Goal: Transaction & Acquisition: Purchase product/service

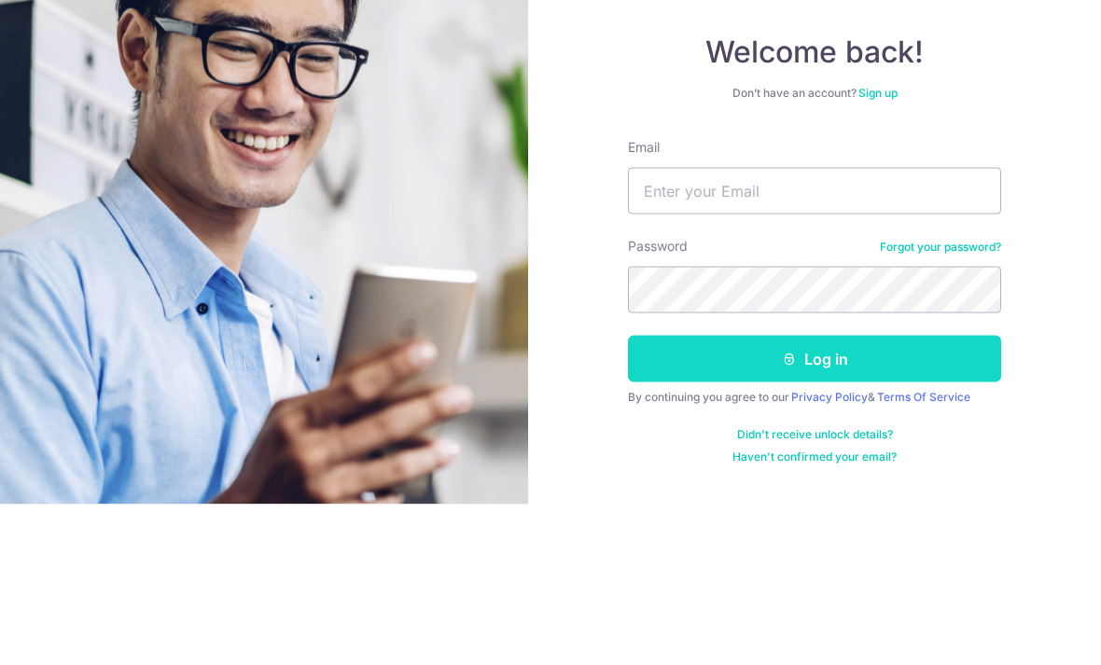
scroll to position [60, 0]
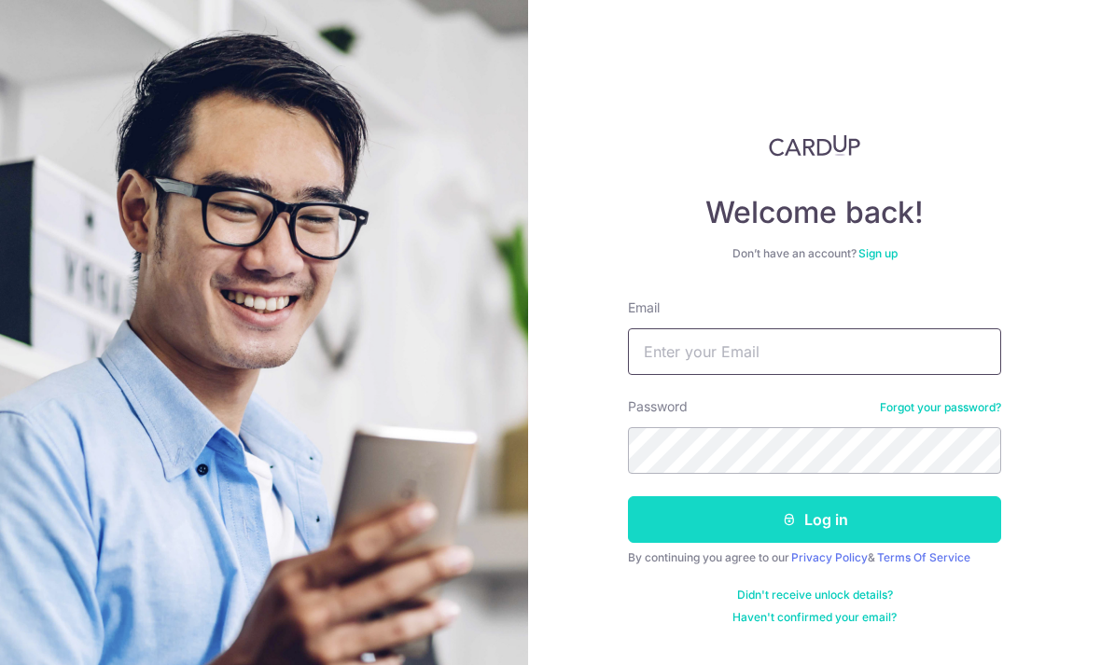
type input "abrahamleongjr@gmail.com"
click at [736, 496] on button "Log in" at bounding box center [814, 519] width 373 height 47
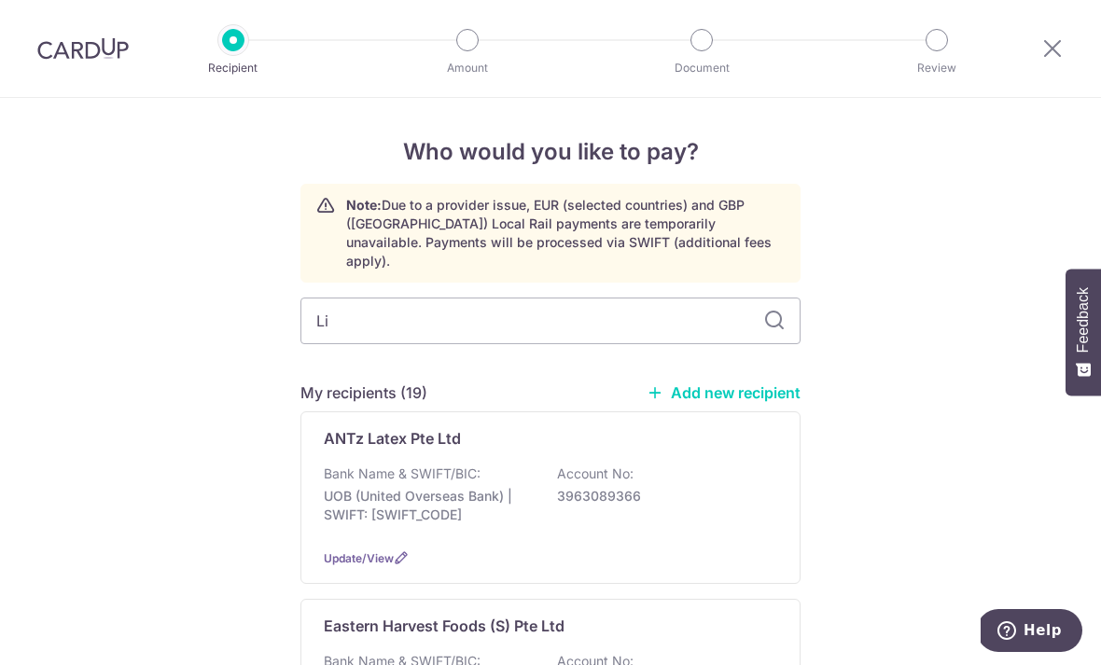
type input "Lip"
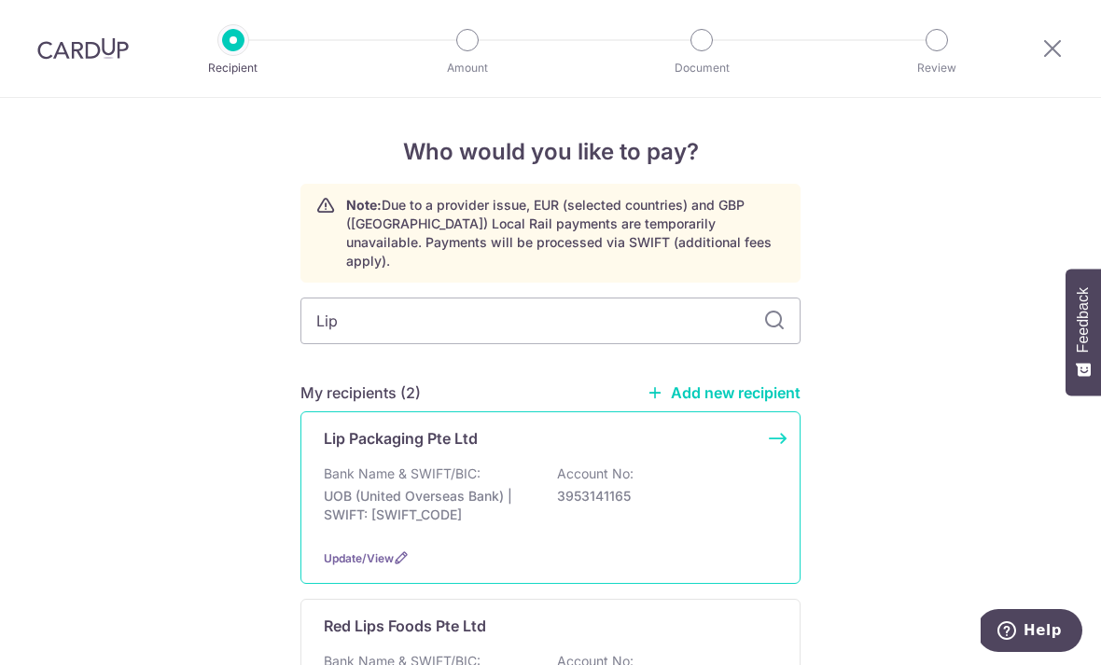
click at [387, 428] on p "Lip Packaging Pte Ltd" at bounding box center [401, 438] width 154 height 22
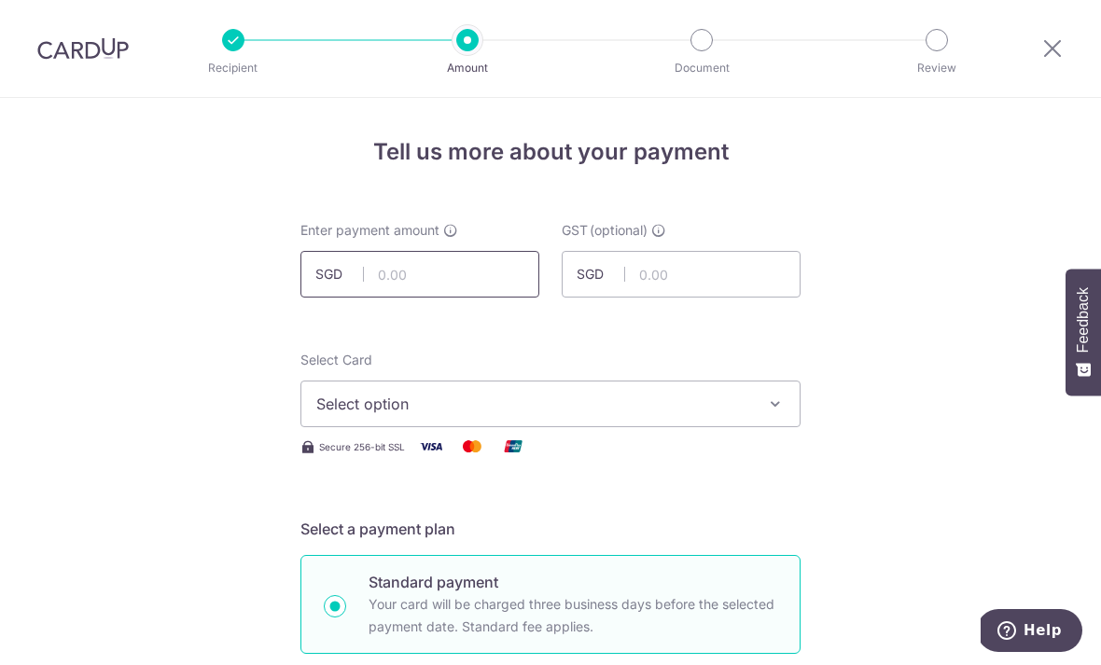
click at [404, 285] on input "text" at bounding box center [419, 274] width 239 height 47
type input "203.92"
click at [437, 415] on span "Select option" at bounding box center [533, 404] width 435 height 22
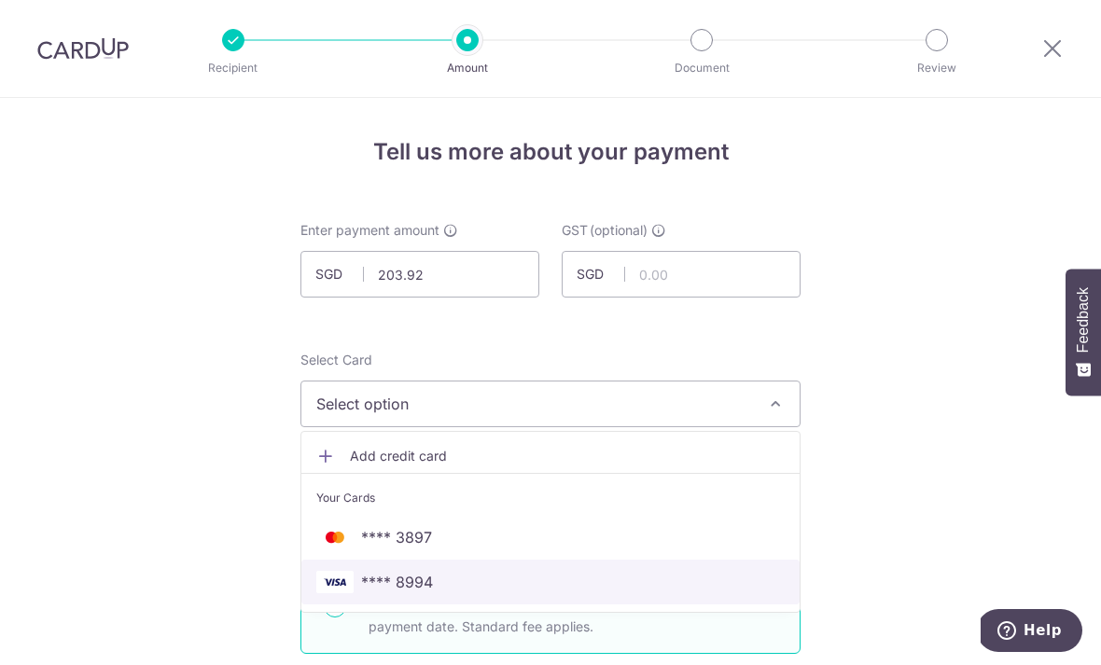
click at [404, 584] on span "**** 8994" at bounding box center [397, 582] width 72 height 22
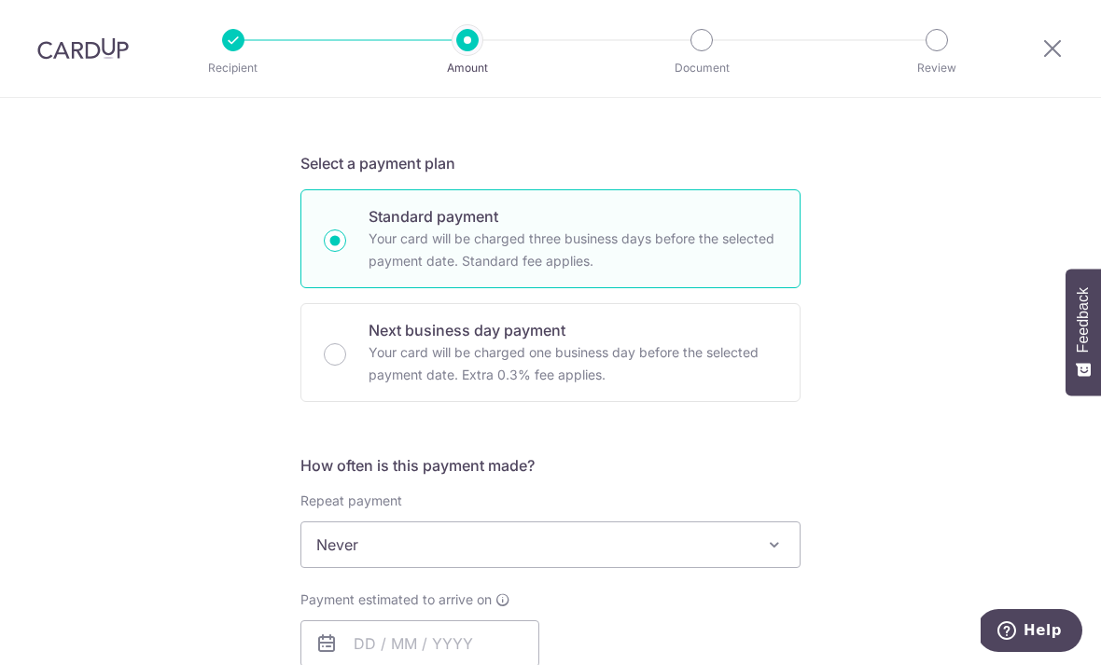
scroll to position [544, 0]
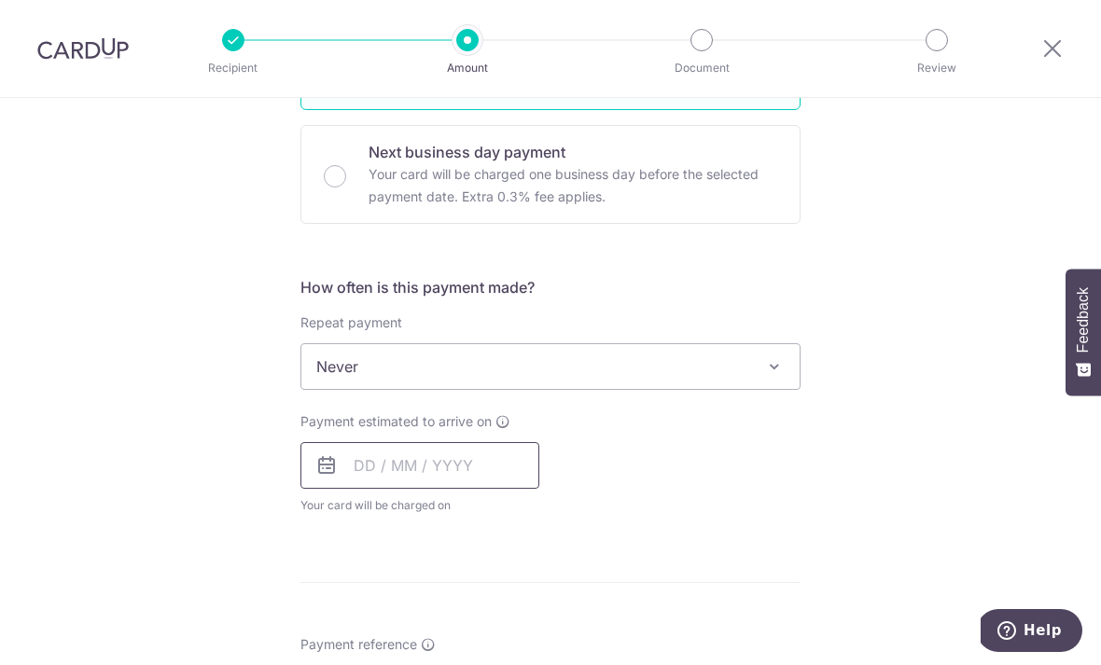
click at [476, 484] on input "text" at bounding box center [419, 465] width 239 height 47
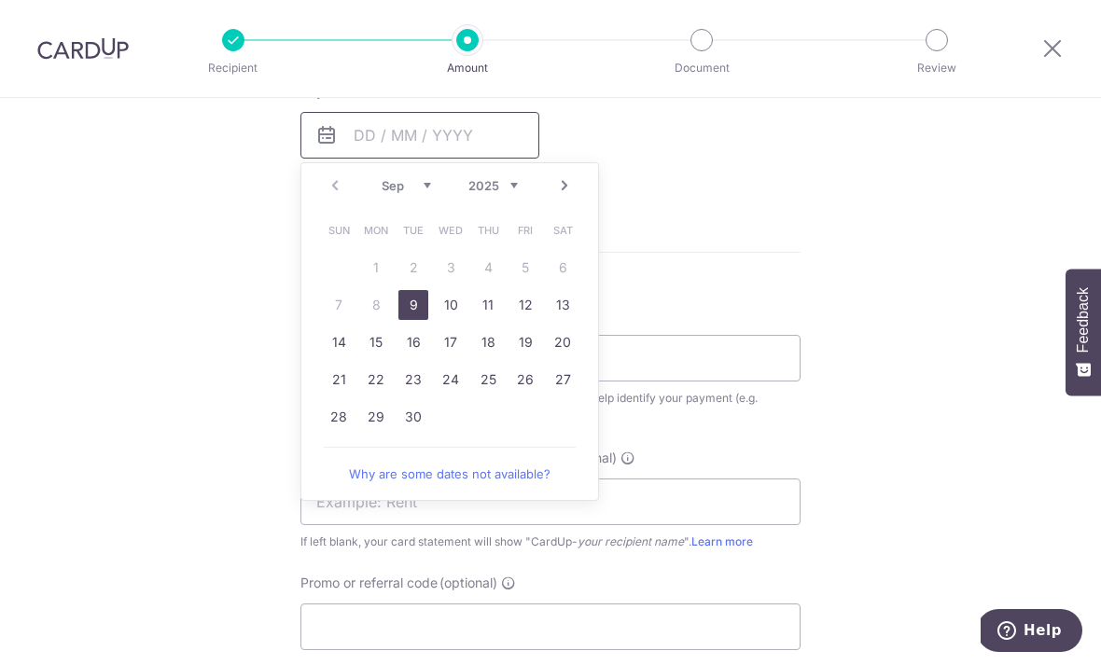
scroll to position [898, 0]
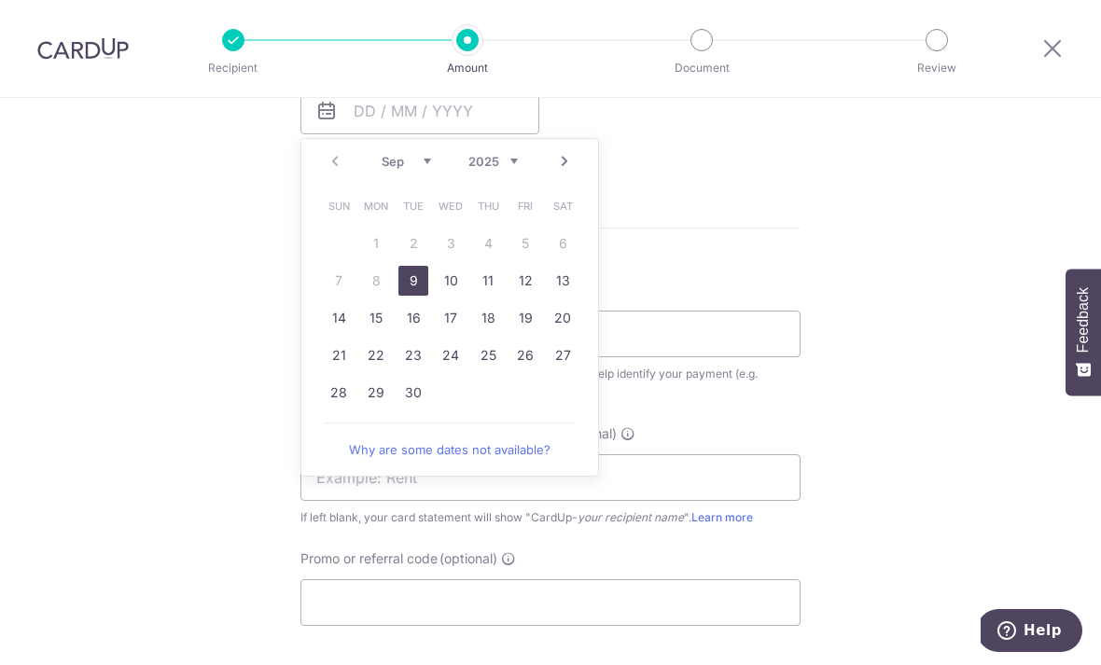
click at [422, 282] on link "9" at bounding box center [413, 281] width 30 height 30
type input "09/09/2025"
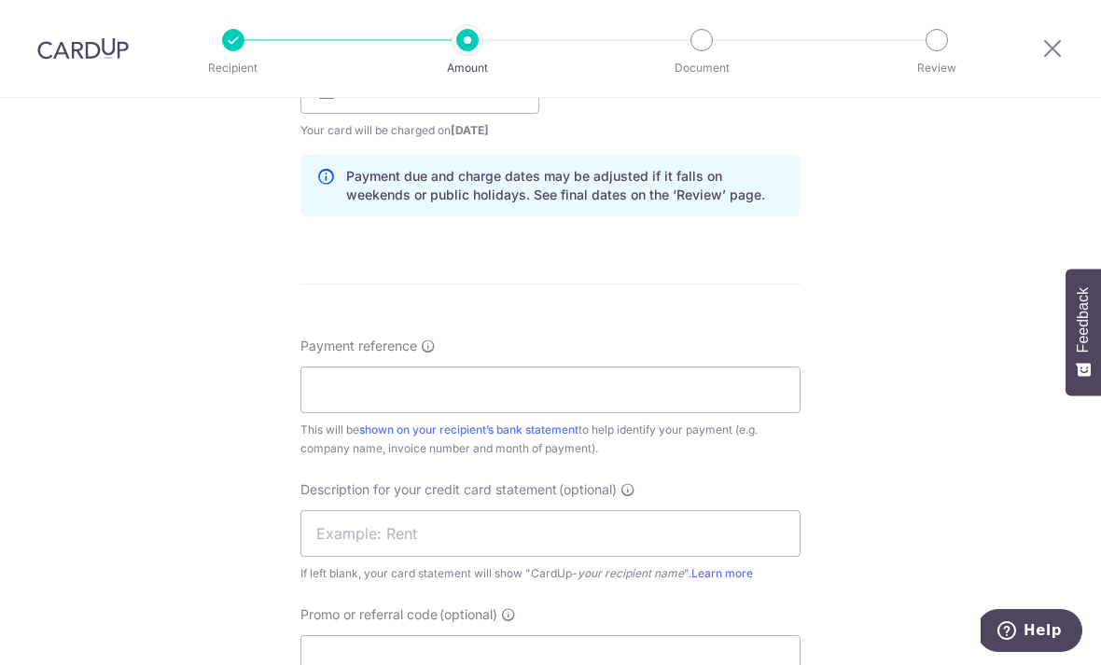
scroll to position [920, 0]
click at [697, 402] on input "Payment reference" at bounding box center [550, 389] width 500 height 47
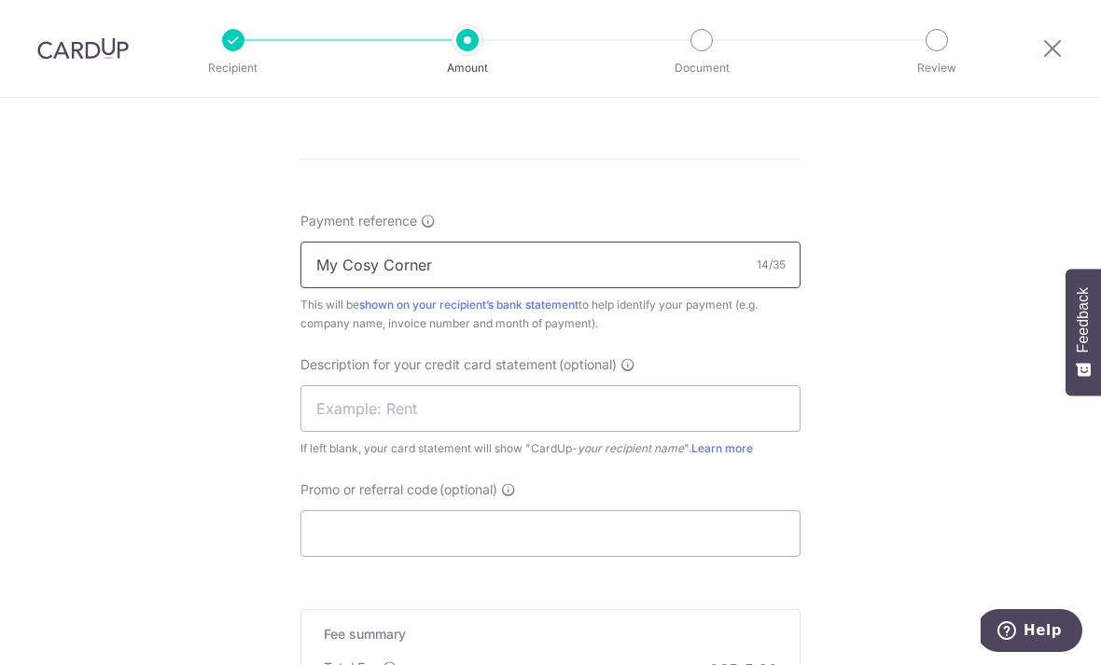
scroll to position [1146, 0]
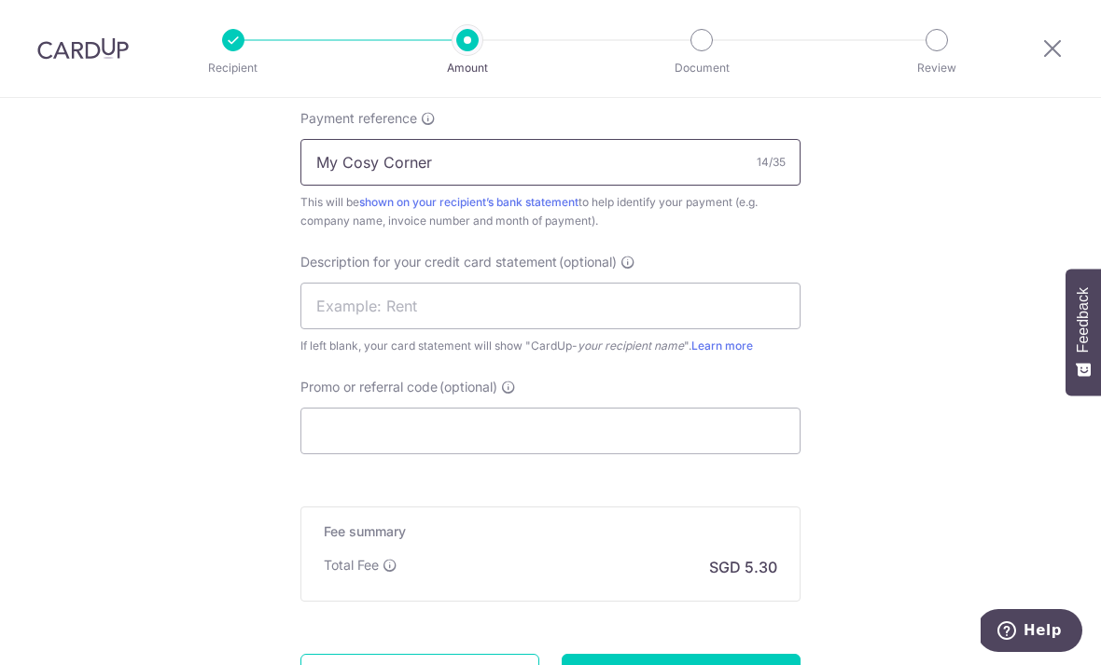
type input "My Cosy Corner"
click at [527, 271] on span "Description for your credit card statement" at bounding box center [428, 262] width 256 height 19
click at [526, 298] on input "text" at bounding box center [550, 306] width 500 height 47
type input "C"
type input "Lip Packaging"
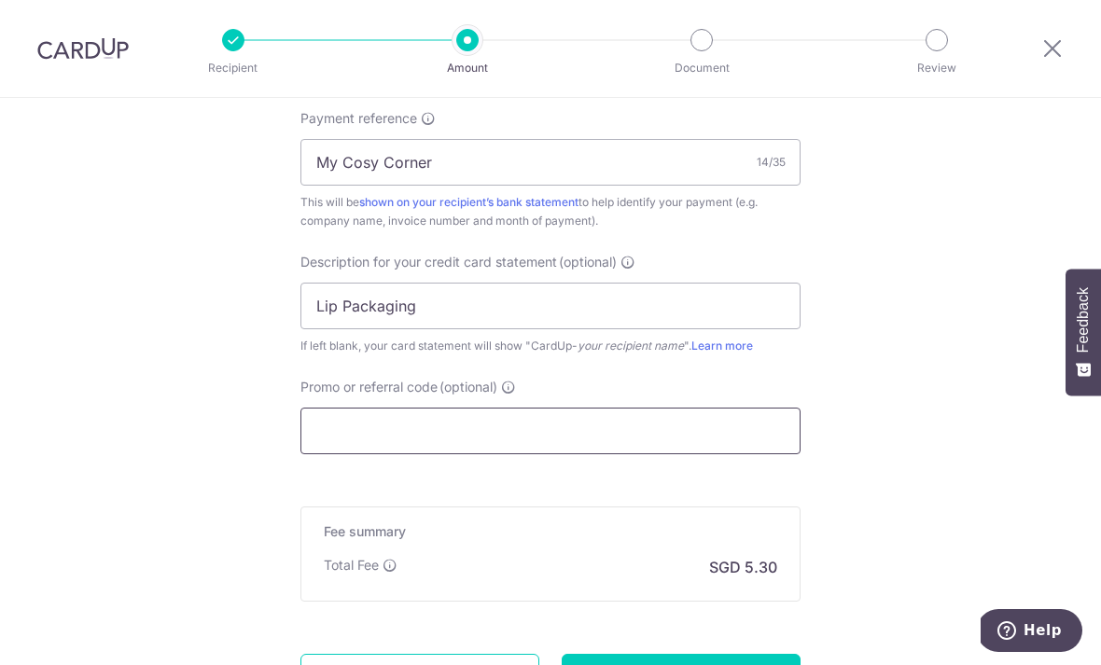
click at [532, 454] on input "Promo or referral code (optional)" at bounding box center [550, 431] width 500 height 47
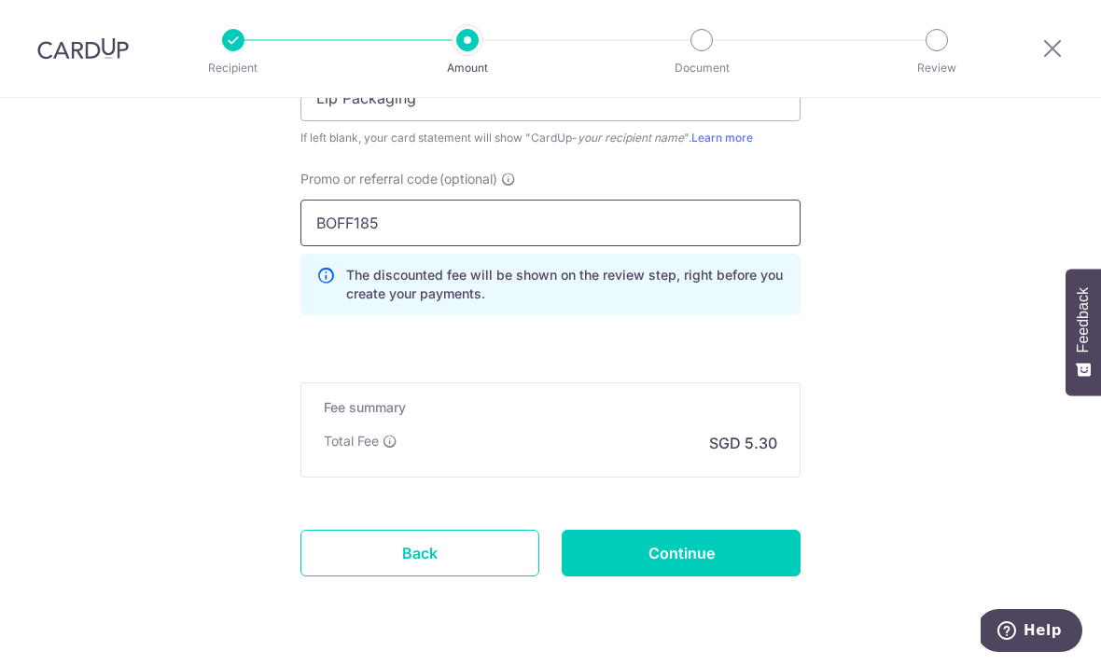
scroll to position [1353, 0]
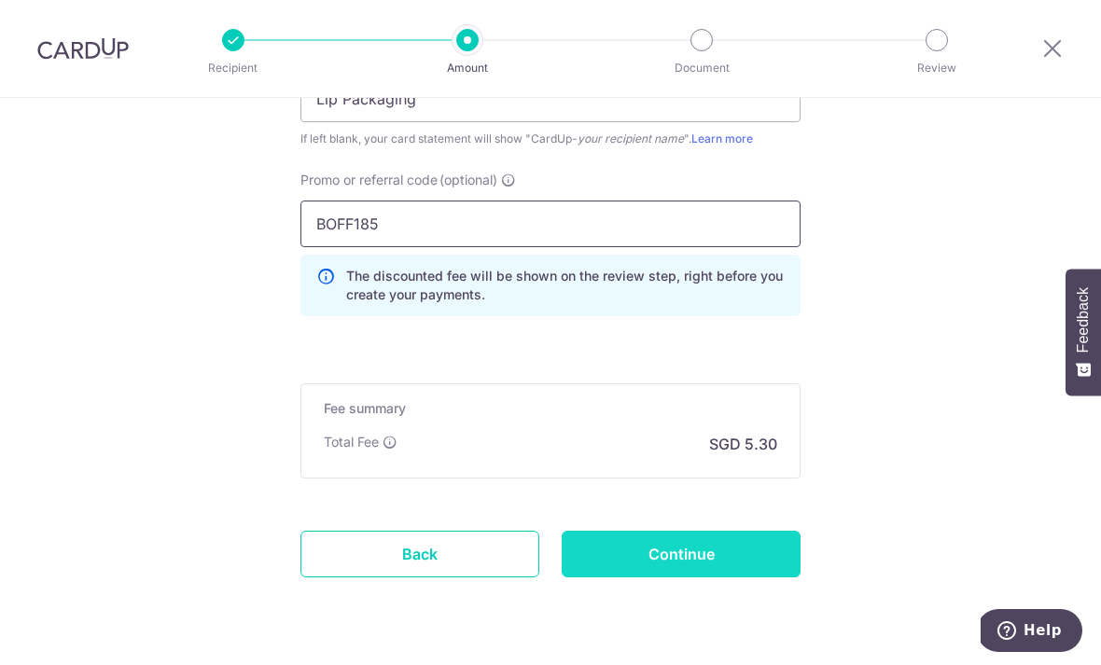
type input "BOFF185"
click at [725, 566] on input "Continue" at bounding box center [680, 554] width 239 height 47
type input "Create Schedule"
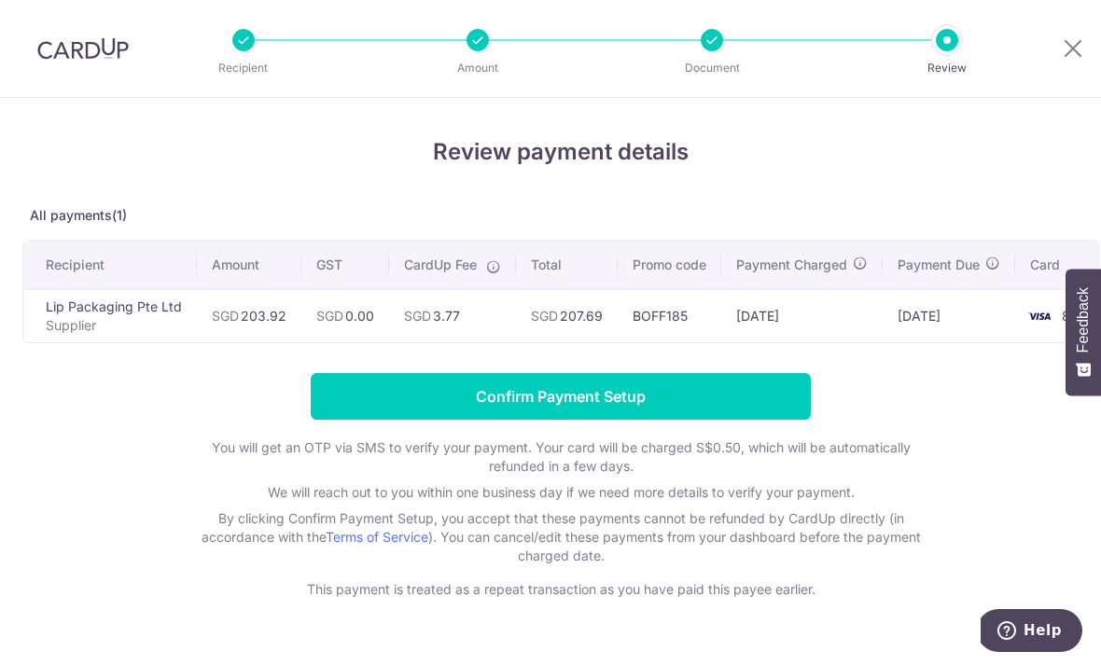
click at [687, 403] on input "Confirm Payment Setup" at bounding box center [561, 396] width 500 height 47
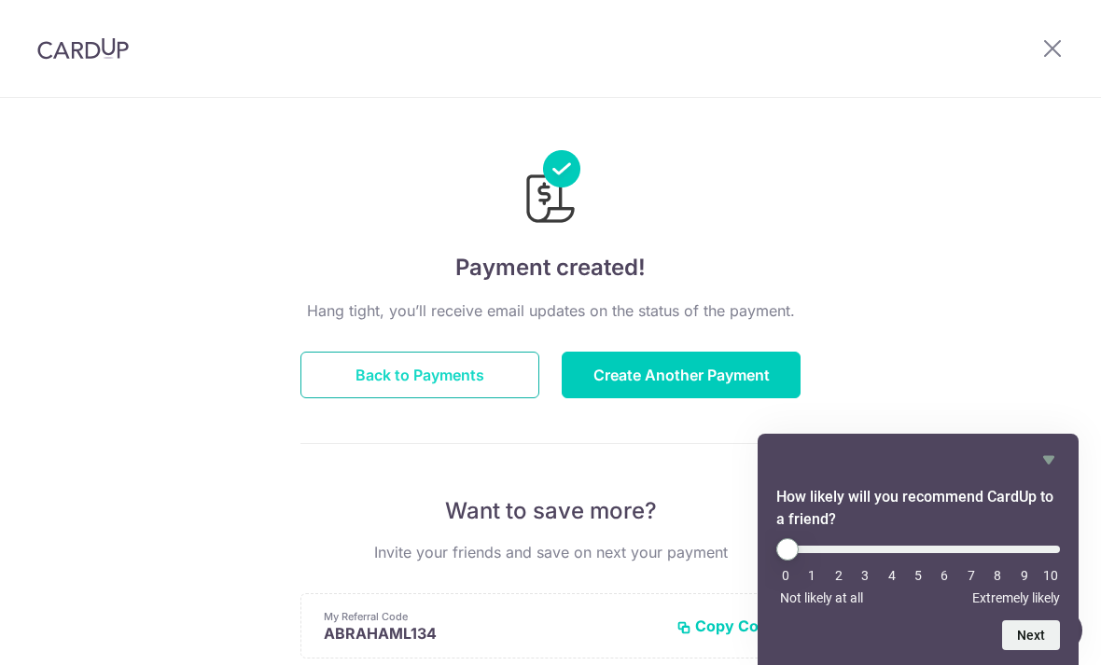
click at [439, 394] on button "Back to Payments" at bounding box center [419, 375] width 239 height 47
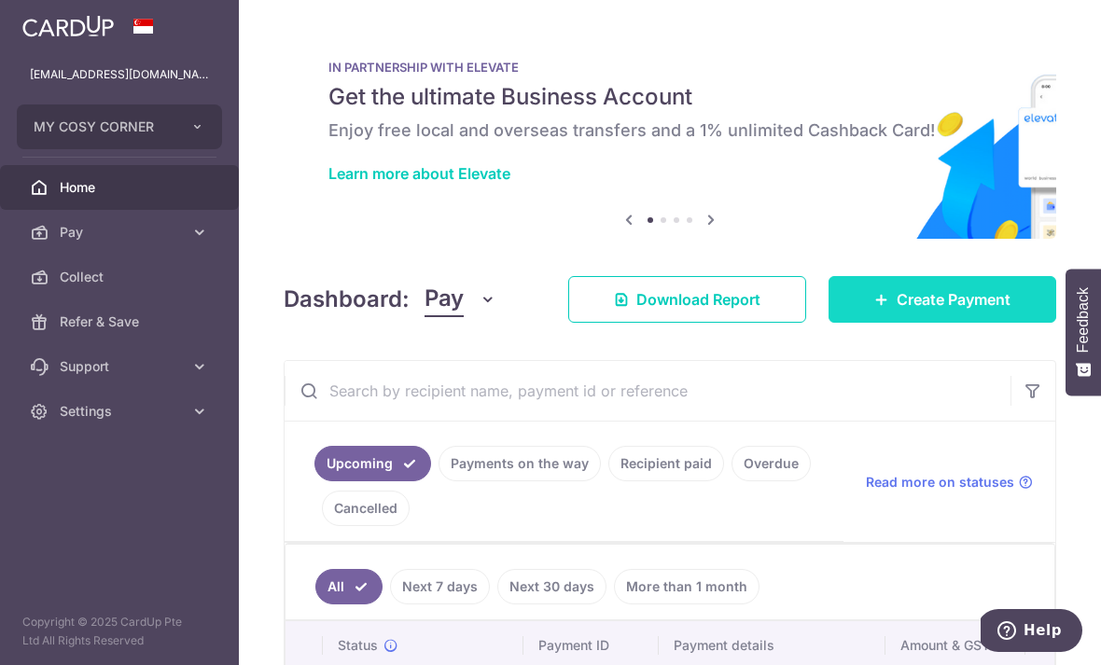
click at [927, 311] on span "Create Payment" at bounding box center [953, 299] width 114 height 22
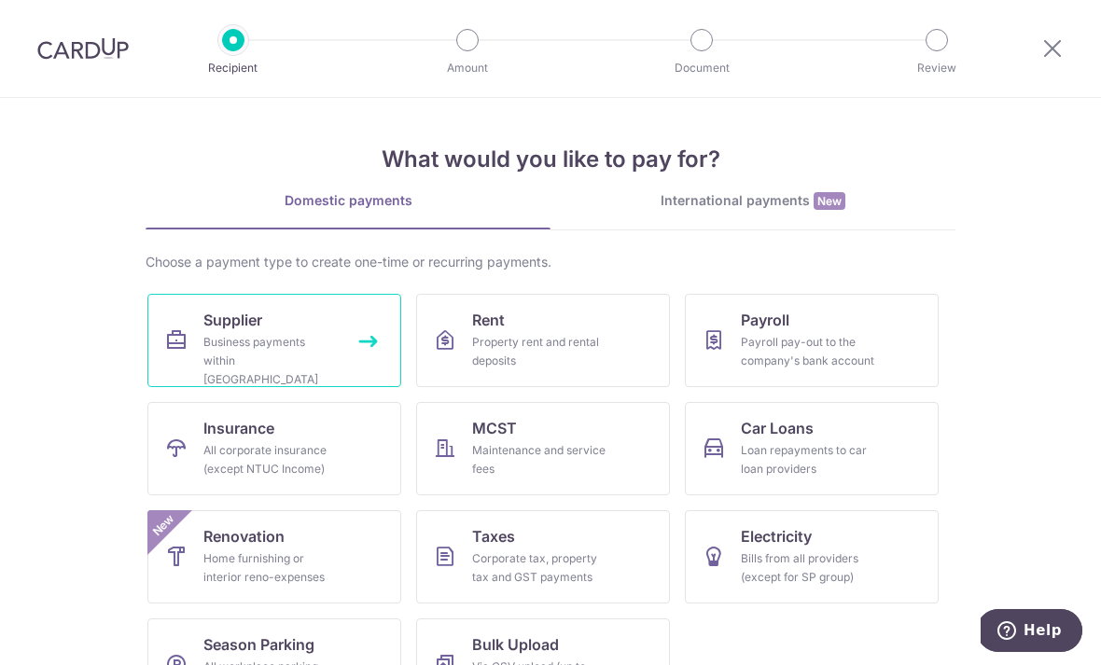
click at [329, 365] on div "Business payments within Singapore" at bounding box center [270, 361] width 134 height 56
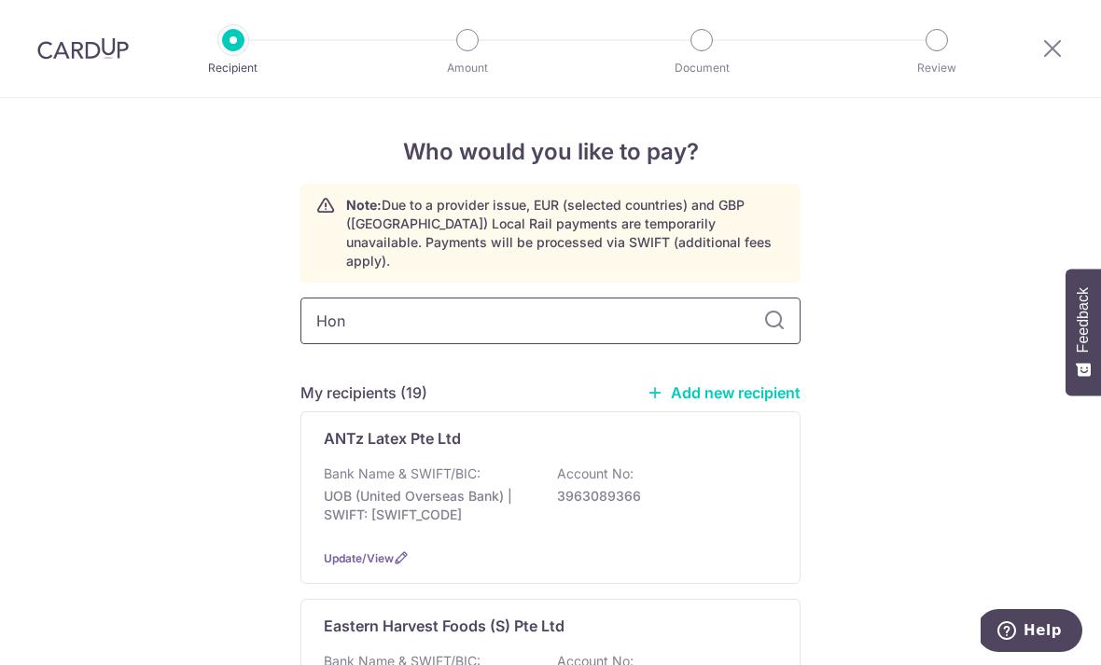
type input "Hong"
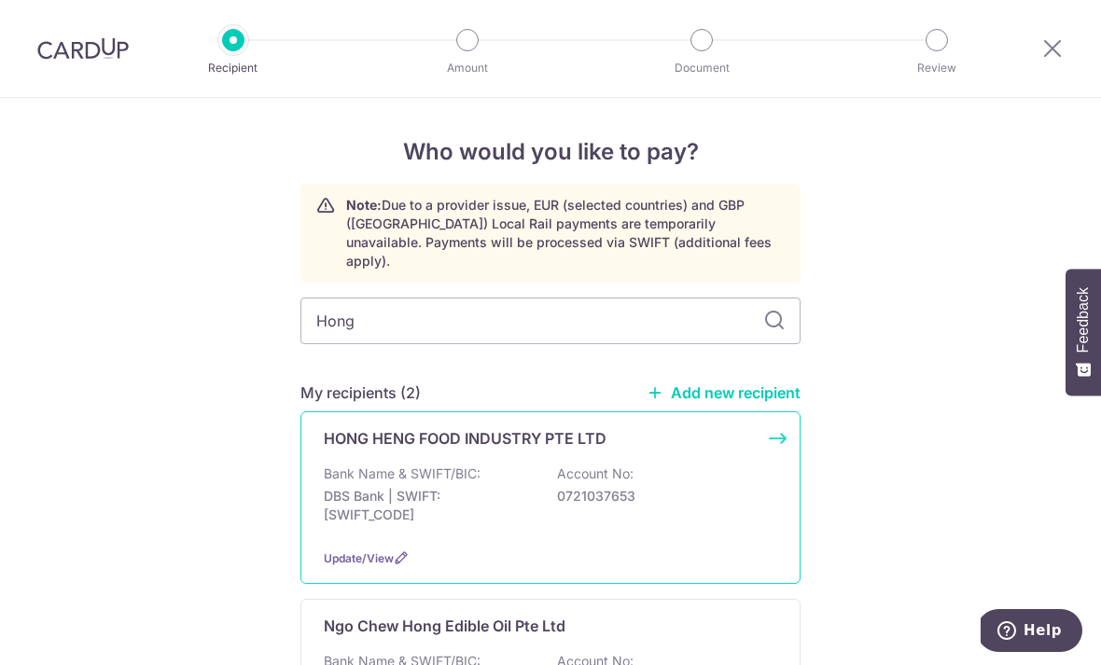
click at [399, 434] on p "HONG HENG FOOD INDUSTRY PTE LTD" at bounding box center [465, 438] width 283 height 22
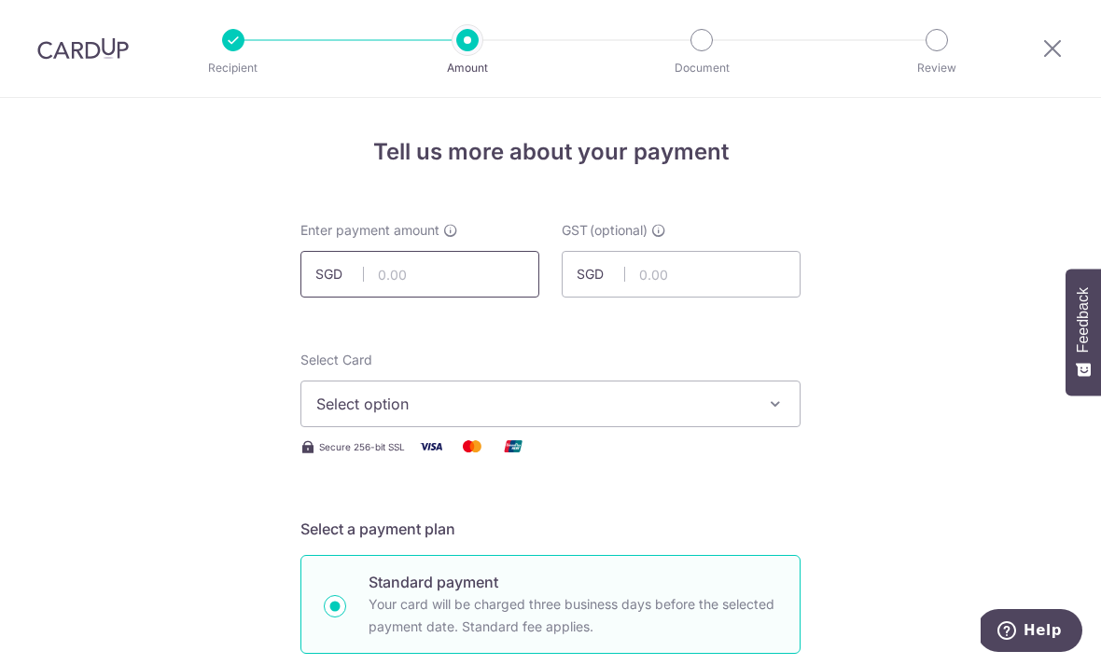
click at [441, 267] on input "text" at bounding box center [419, 274] width 239 height 47
type input "481.34"
click at [427, 427] on button "Select option" at bounding box center [550, 404] width 500 height 47
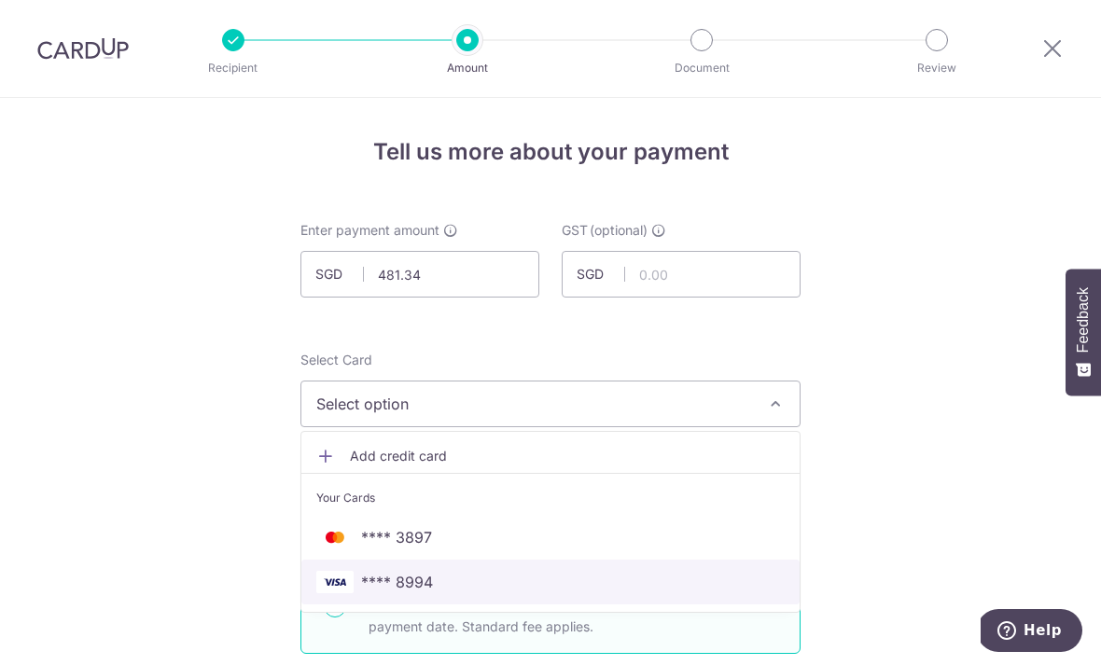
click at [375, 586] on span "**** 8994" at bounding box center [397, 582] width 72 height 22
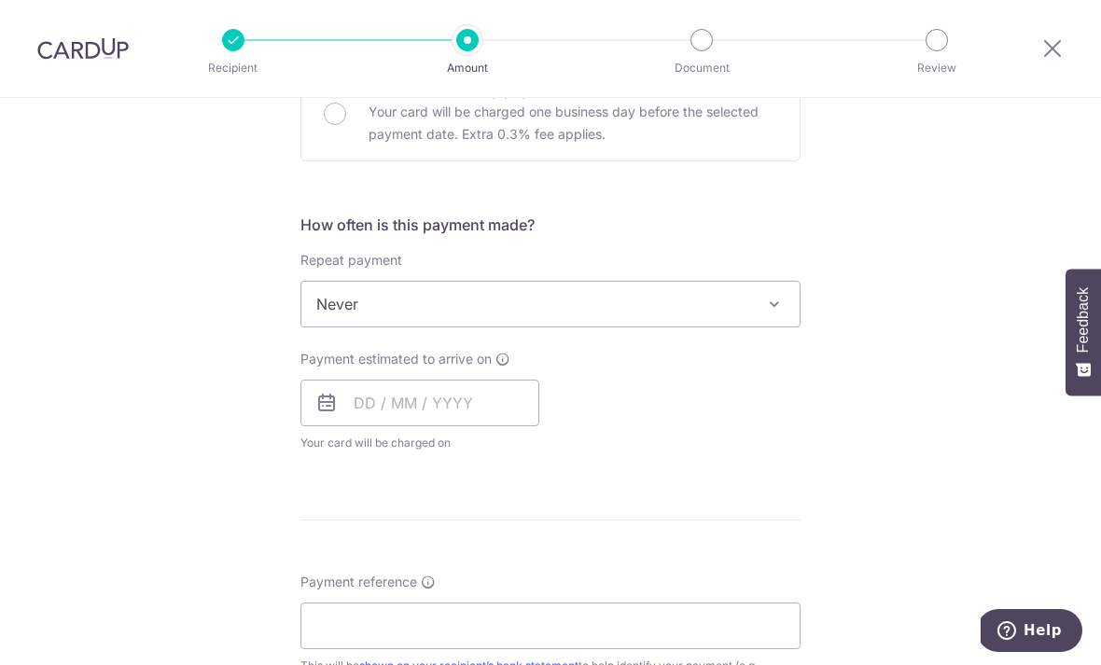
scroll to position [602, 0]
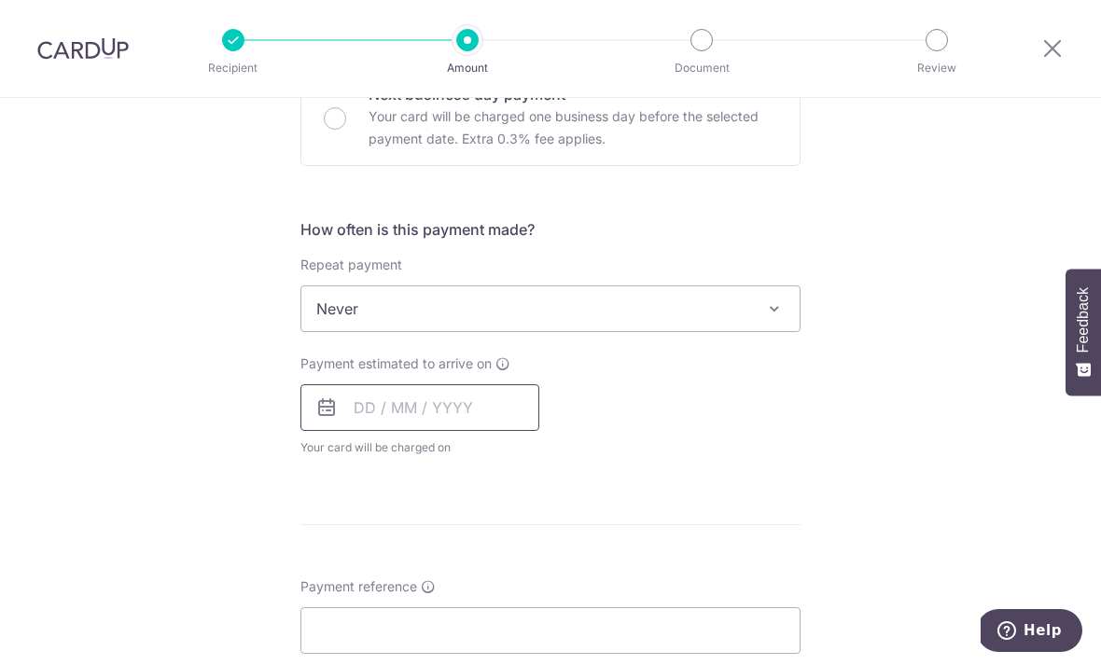
click at [486, 419] on input "text" at bounding box center [419, 407] width 239 height 47
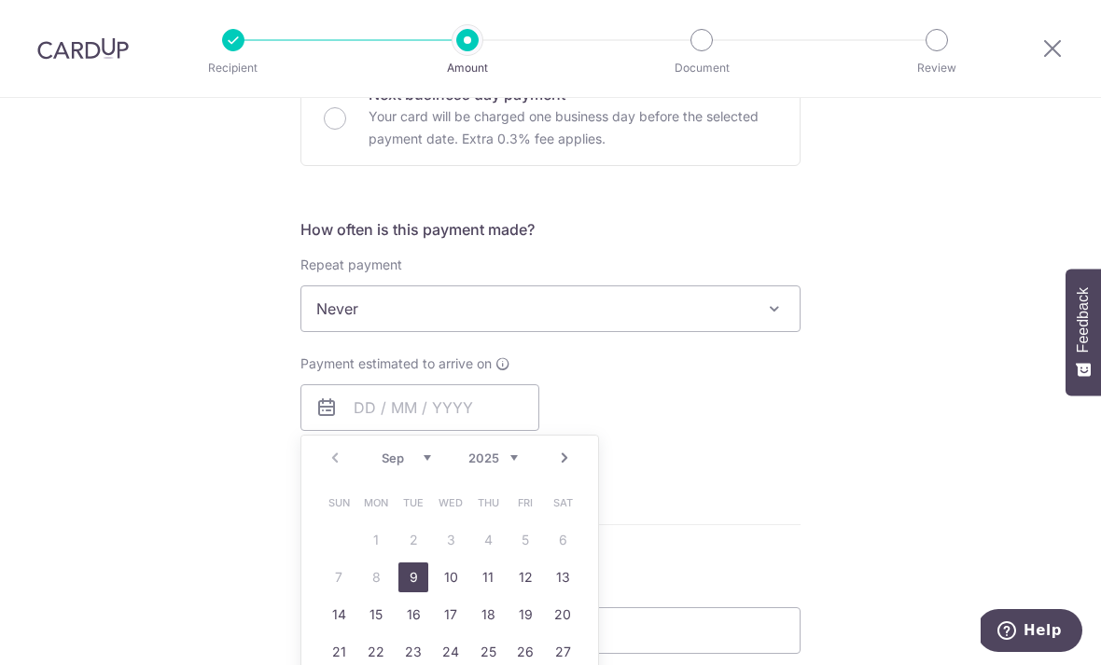
click at [418, 584] on link "9" at bounding box center [413, 577] width 30 height 30
type input "[DATE]"
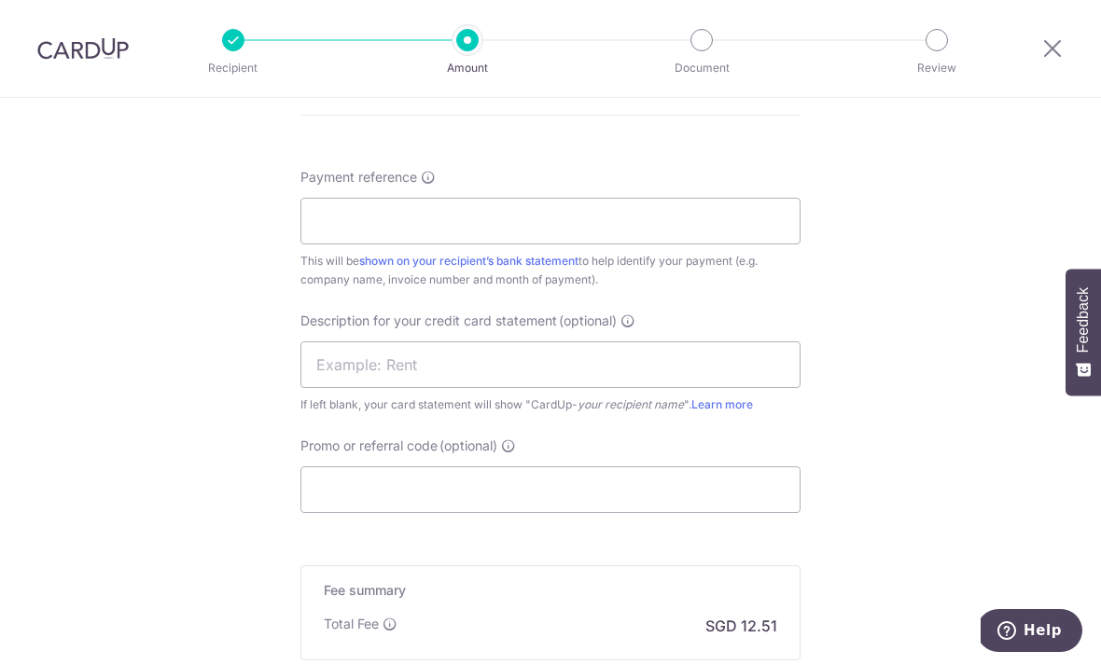
scroll to position [1087, 0]
click at [672, 233] on input "Payment reference" at bounding box center [550, 222] width 500 height 47
type input "My Cosy Corner"
click at [412, 340] on div "Description for your credit card statement (optional) If left blank, your card …" at bounding box center [550, 363] width 500 height 103
drag, startPoint x: 412, startPoint y: 364, endPoint x: 412, endPoint y: 317, distance: 46.6
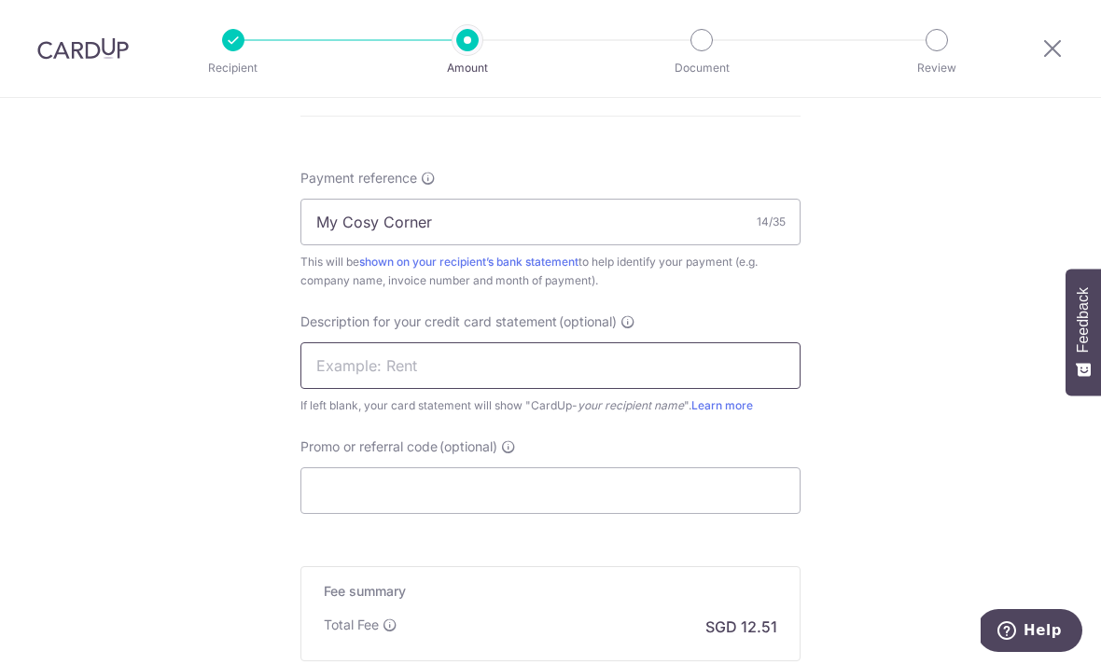
click at [412, 364] on input "text" at bounding box center [550, 365] width 500 height 47
type input "Hong Heng"
click at [464, 474] on div "Promo or referral code (optional) The discounted fee will be shown on the revie…" at bounding box center [550, 475] width 500 height 76
click at [462, 485] on input "Promo or referral code (optional)" at bounding box center [550, 490] width 500 height 47
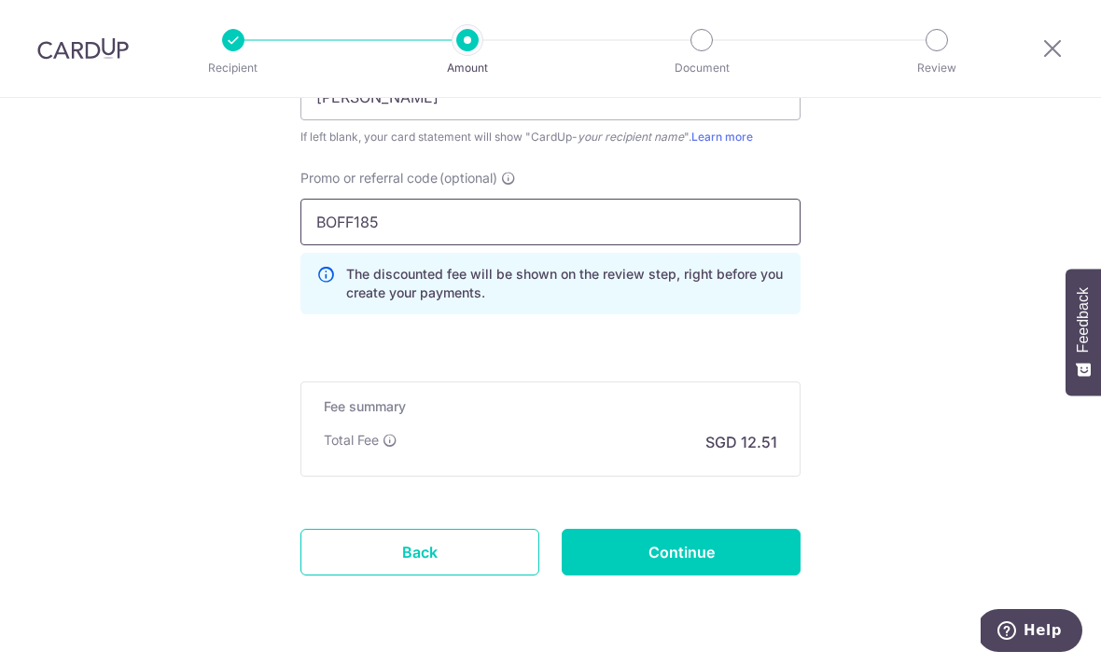
scroll to position [1353, 0]
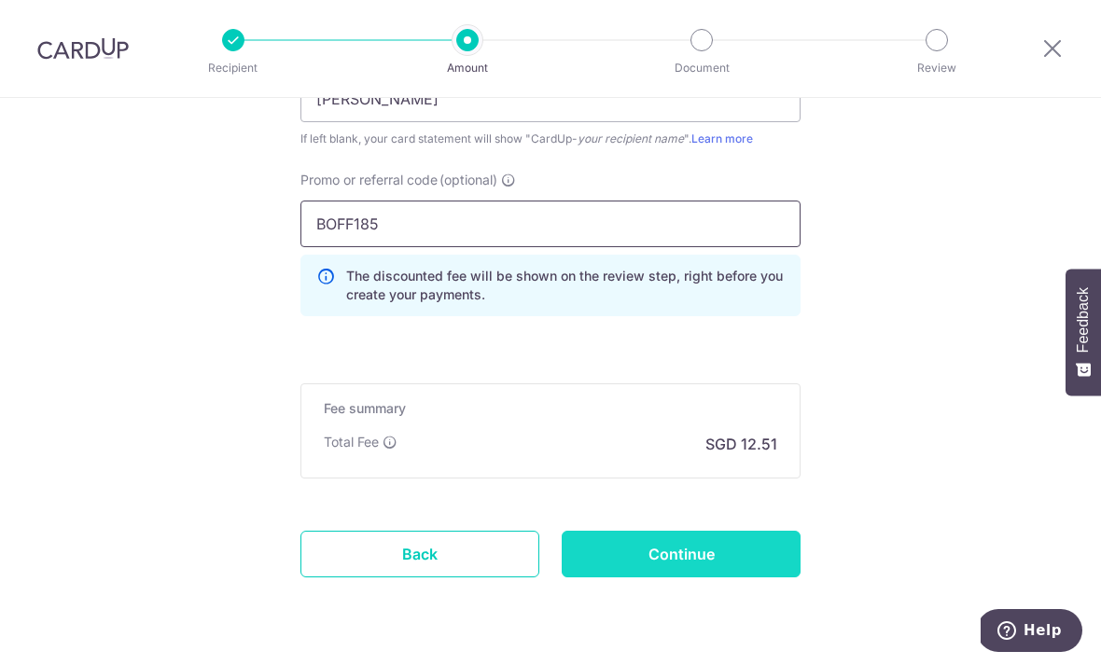
type input "BOFF185"
click at [729, 556] on input "Continue" at bounding box center [680, 554] width 239 height 47
type input "Create Schedule"
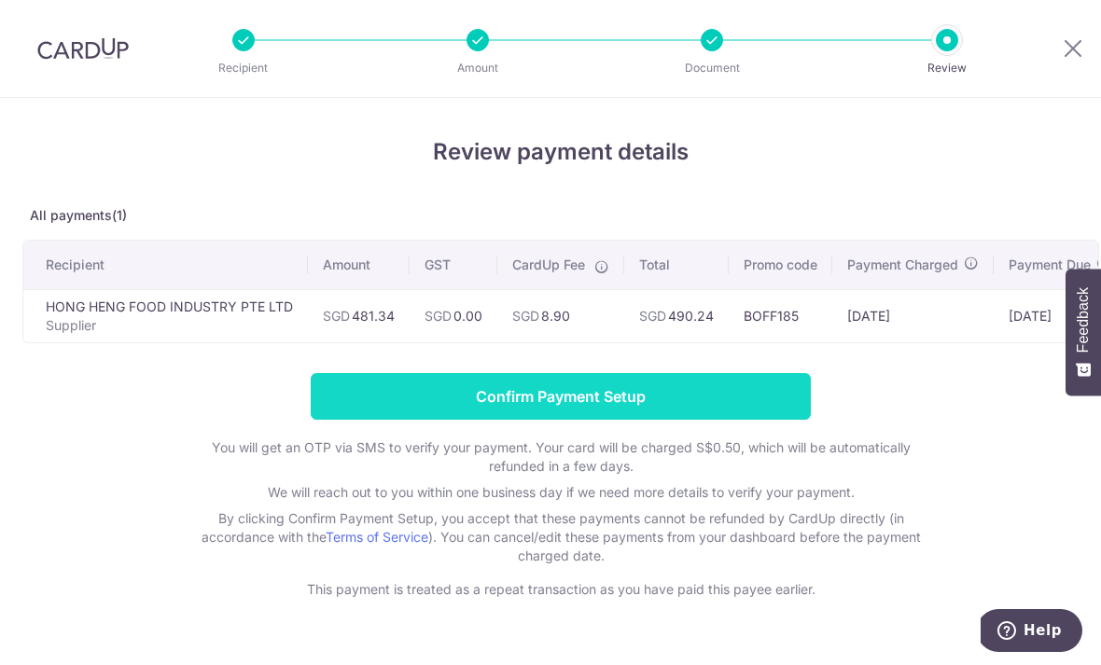
click at [434, 420] on input "Confirm Payment Setup" at bounding box center [561, 396] width 500 height 47
